Goal: Task Accomplishment & Management: Manage account settings

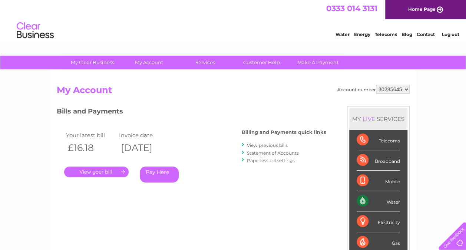
click at [99, 173] on link "." at bounding box center [96, 171] width 65 height 11
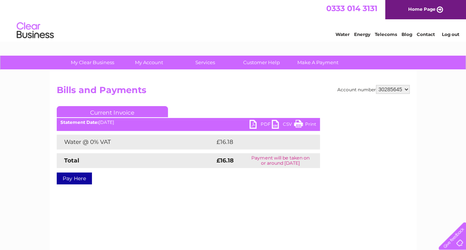
click at [254, 125] on link "PDF" at bounding box center [261, 125] width 22 height 11
click at [446, 34] on link "Log out" at bounding box center [450, 35] width 17 height 6
